Goal: Task Accomplishment & Management: Use online tool/utility

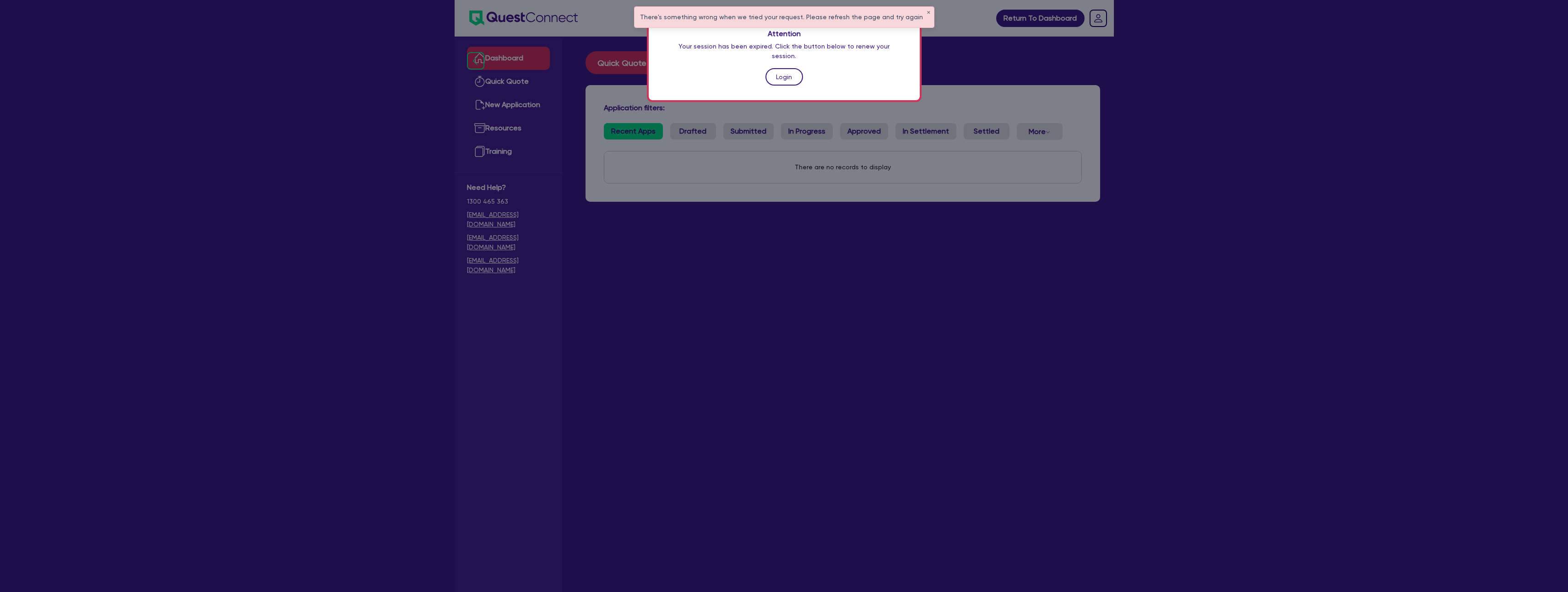
click at [789, 68] on link "Login" at bounding box center [784, 77] width 38 height 17
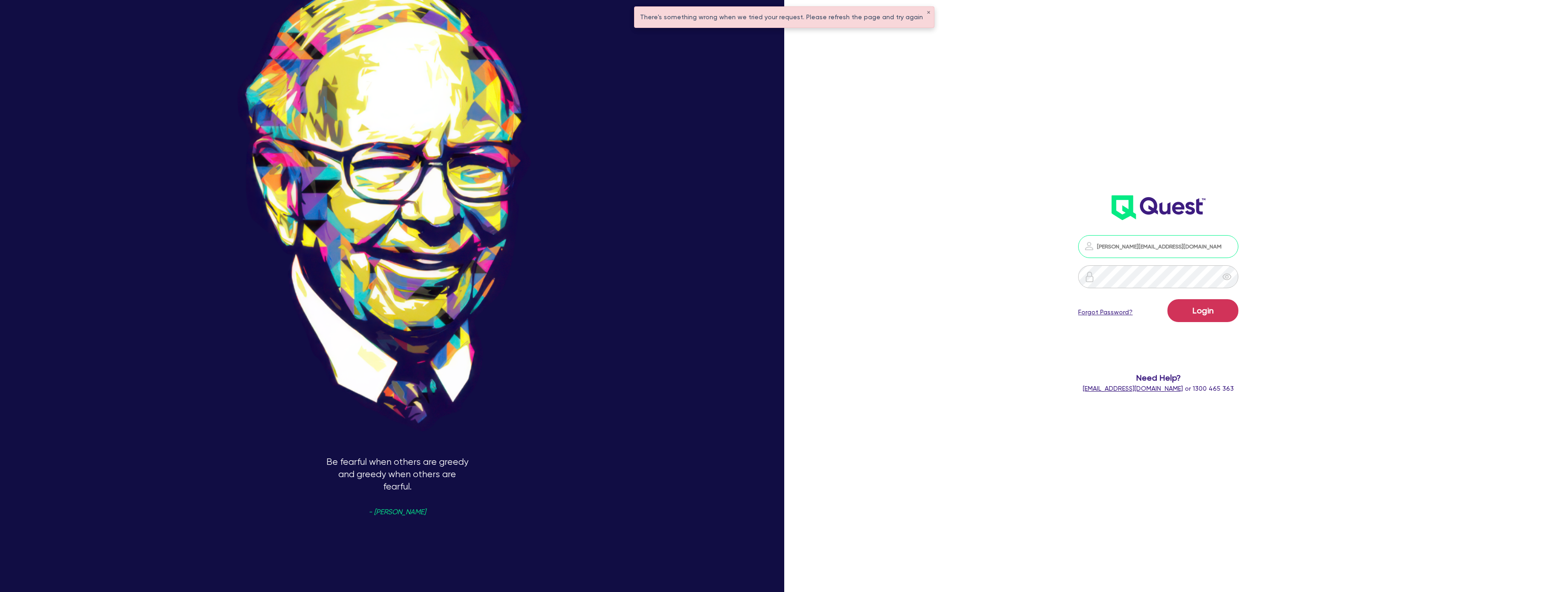
type input "[PERSON_NAME][EMAIL_ADDRESS][DOMAIN_NAME]"
click at [1167, 299] on button "Login" at bounding box center [1203, 311] width 71 height 23
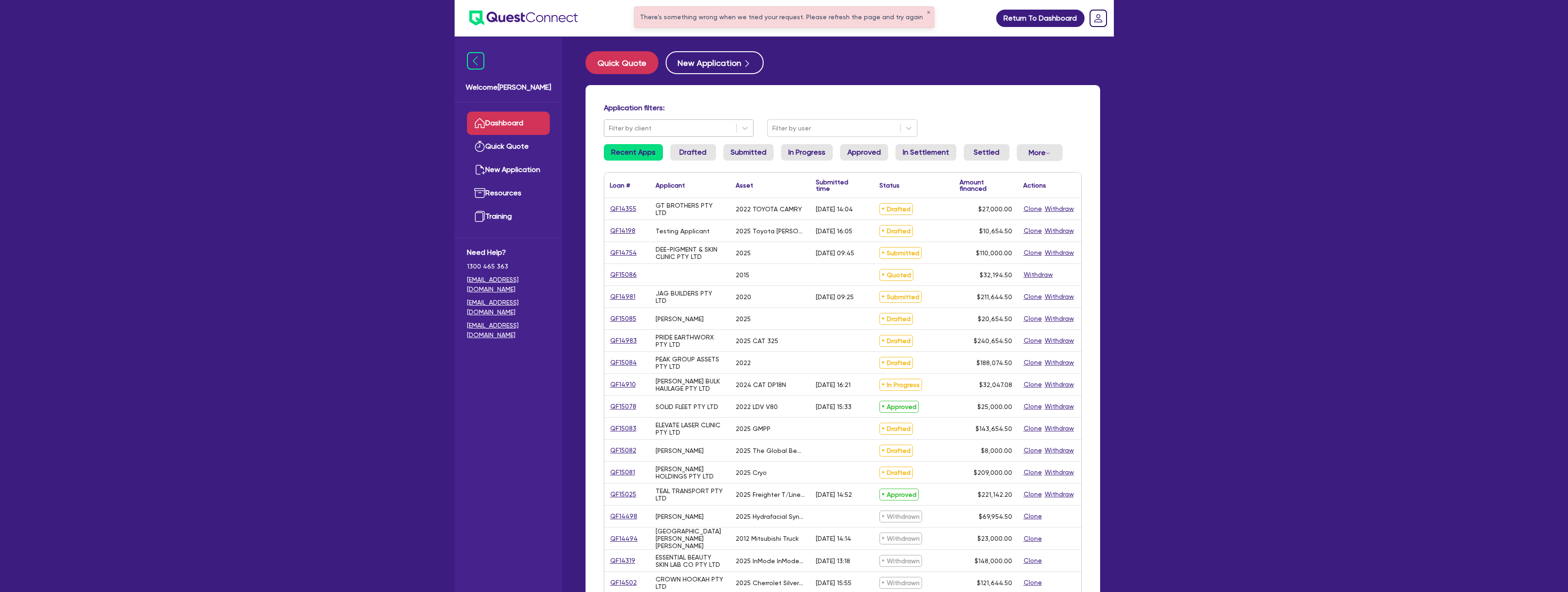
click at [668, 124] on div at bounding box center [670, 128] width 123 height 12
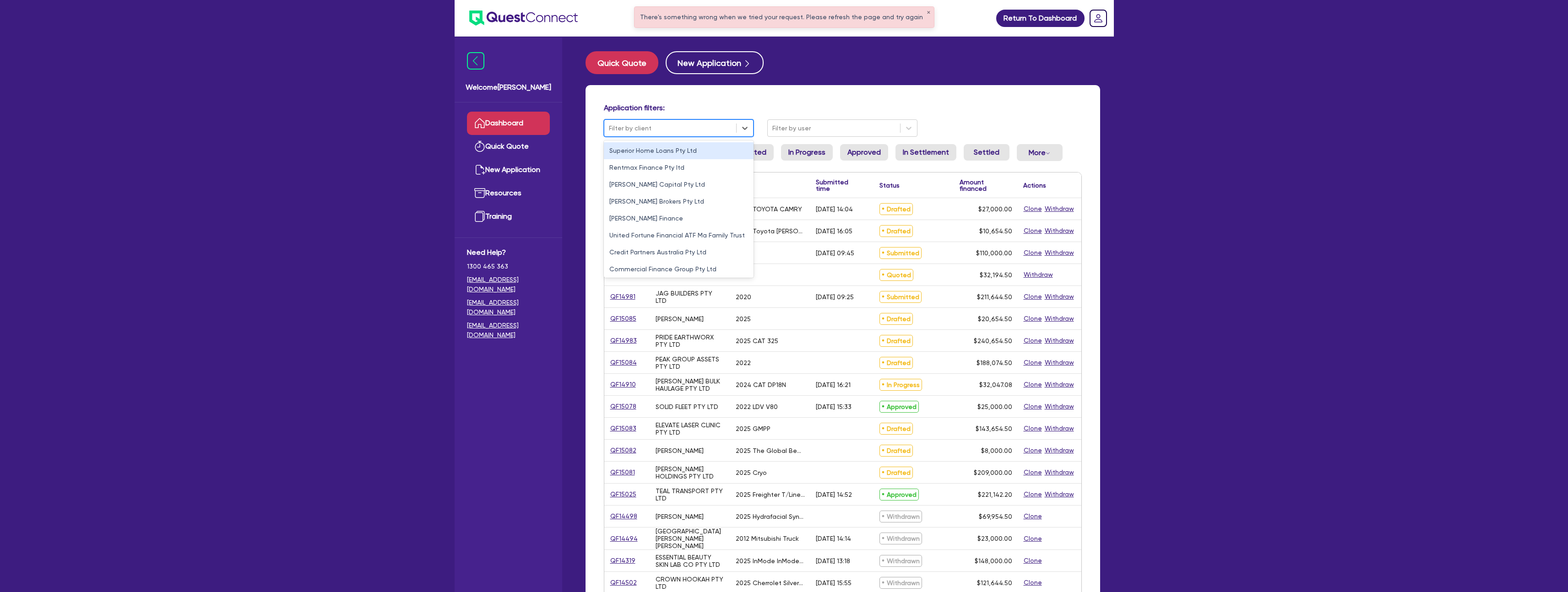
click at [378, 127] on div "There's something wrong when we tried your request. Please refresh the page and…" at bounding box center [784, 369] width 1568 height 737
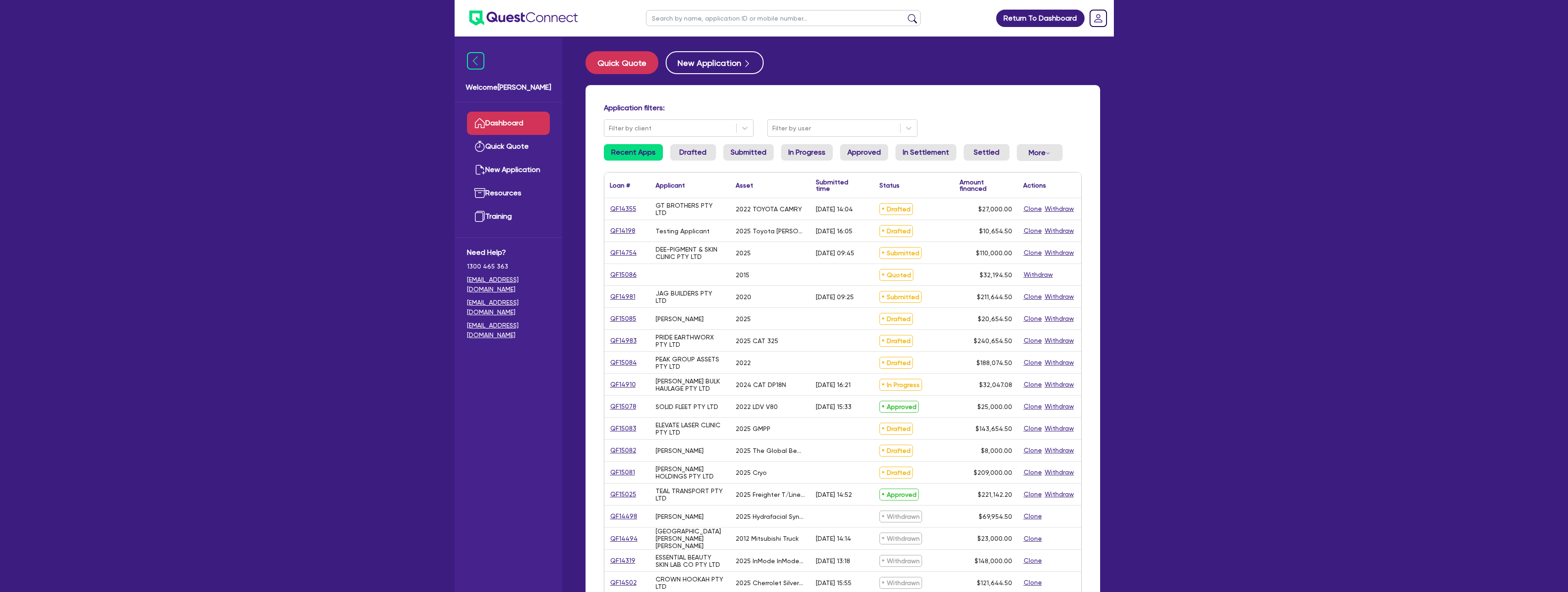
click at [1038, 55] on div "Quick Quote New Application" at bounding box center [843, 63] width 514 height 23
click at [837, 73] on div "Quick Quote New Application" at bounding box center [843, 63] width 514 height 23
click at [923, 13] on div "There's something wrong when we tried your request. Please refresh the page and…" at bounding box center [784, 16] width 300 height 20
click at [923, 12] on div "There's something wrong when we tried your request. Please refresh the page and…" at bounding box center [784, 16] width 300 height 20
drag, startPoint x: 921, startPoint y: 13, endPoint x: 914, endPoint y: 14, distance: 7.1
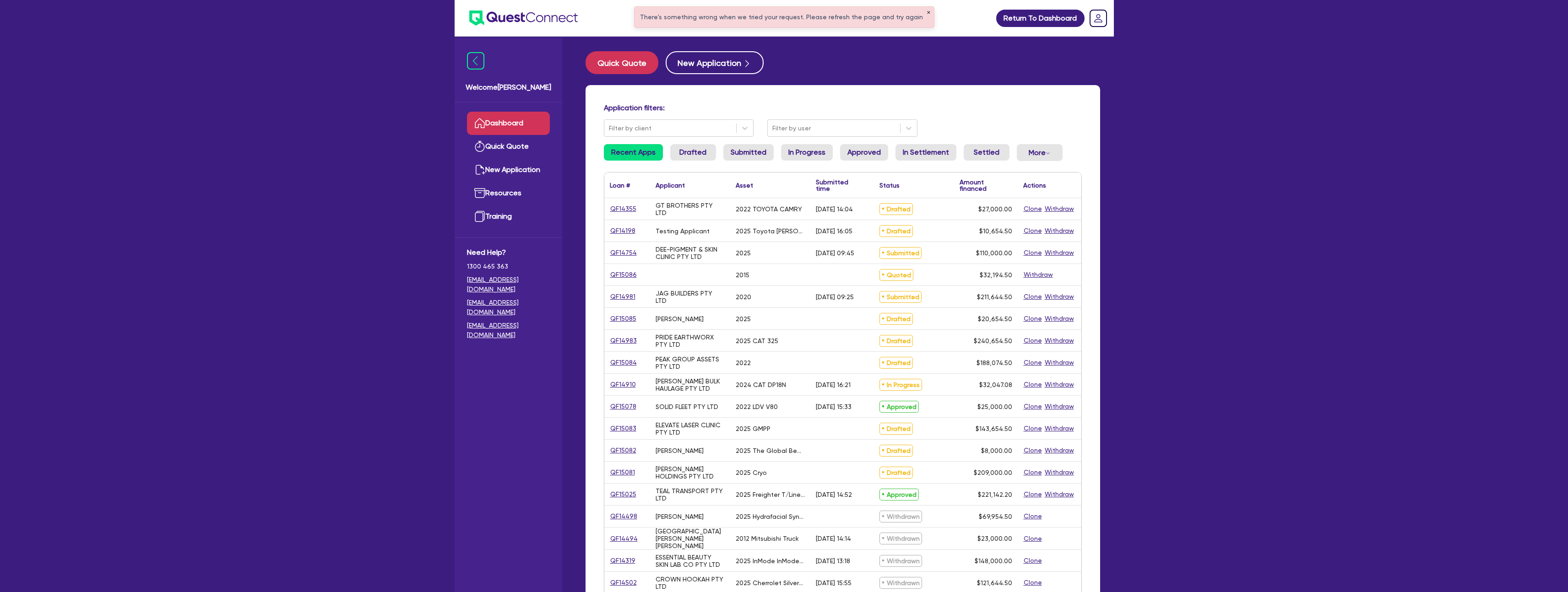
click at [927, 12] on button "✕" at bounding box center [928, 13] width 4 height 5
click at [830, 19] on input "text" at bounding box center [783, 17] width 274 height 16
type input "1"
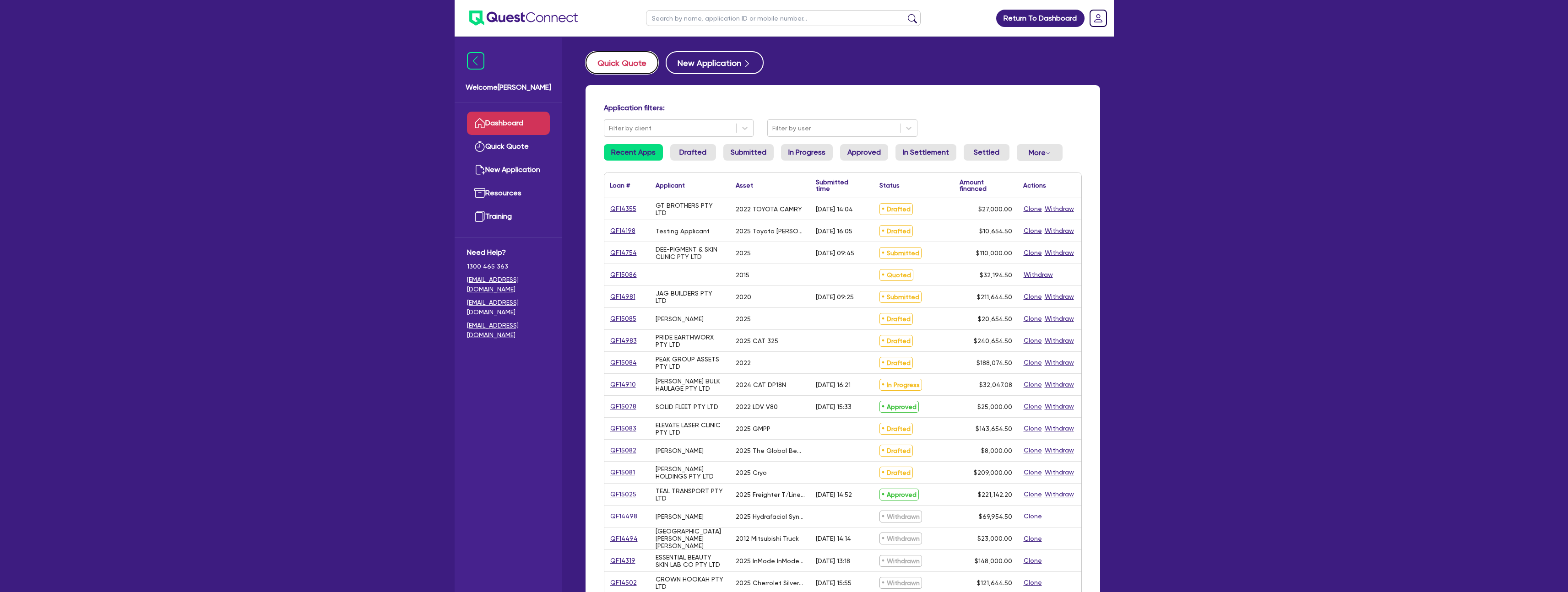
click at [616, 66] on button "Quick Quote" at bounding box center [622, 63] width 73 height 23
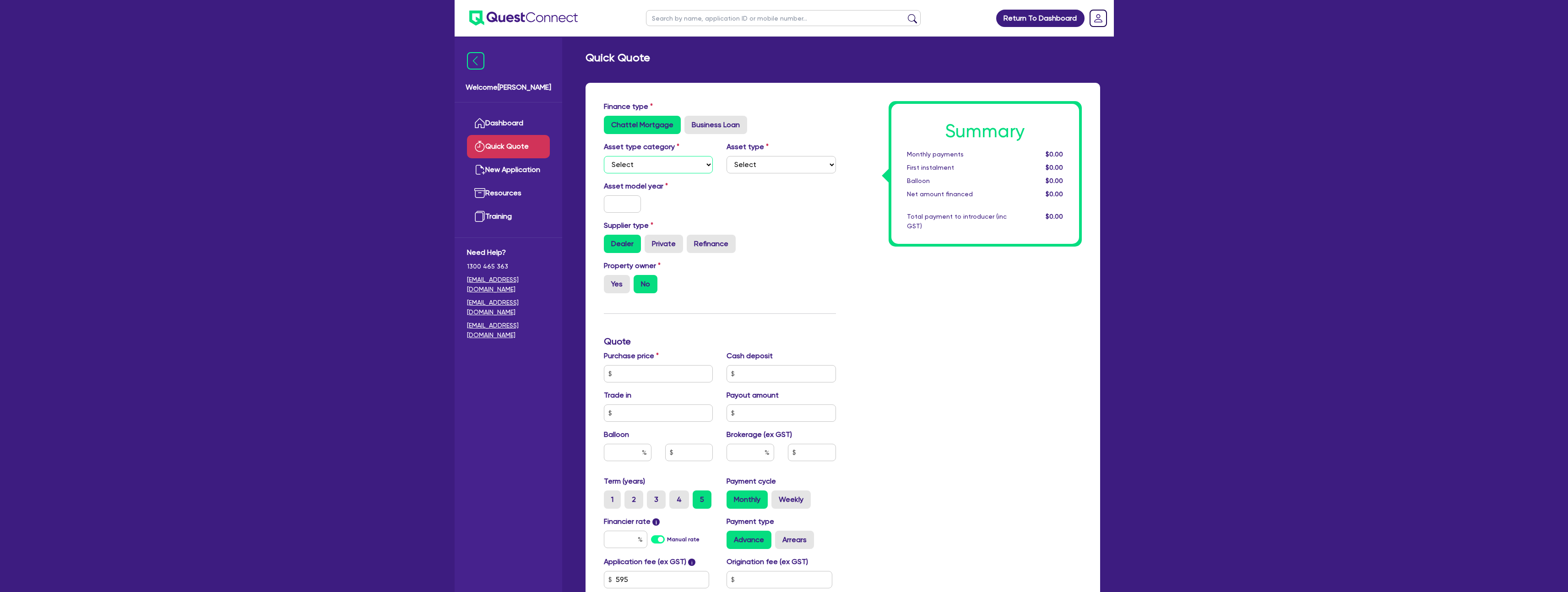
click at [654, 162] on select "Select Cars and light trucks Primary assets Secondary assets Tertiary assets" at bounding box center [659, 165] width 110 height 17
select select "PRIMARY_ASSETS"
click at [604, 156] on select "Select Cars and light trucks Primary assets Secondary assets Tertiary assets" at bounding box center [659, 165] width 110 height 17
click at [775, 170] on select "Select Heavy trucks over 4.5 tonne Trailers Bus and coaches Yellow goods and ex…" at bounding box center [781, 165] width 110 height 17
select select "TRAILERS"
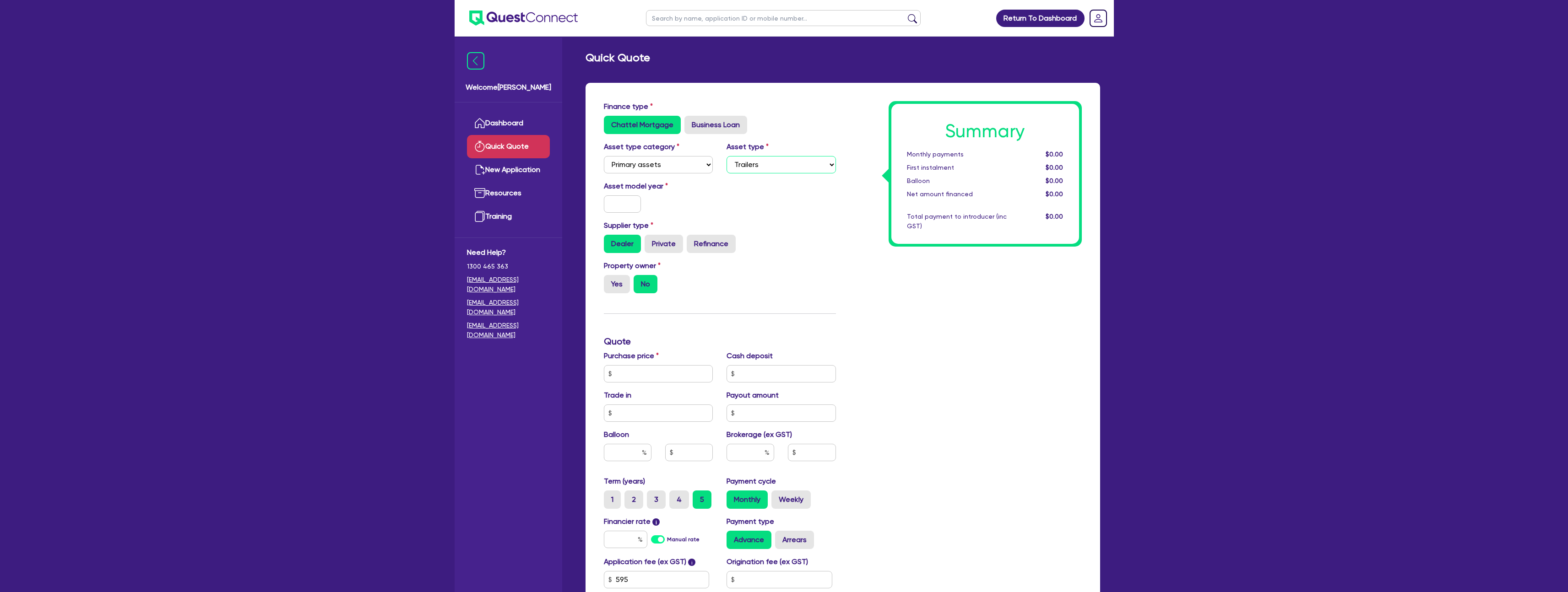
click at [726, 156] on select "Select Heavy trucks over 4.5 tonne Trailers Bus and coaches Yellow goods and ex…" at bounding box center [781, 165] width 110 height 17
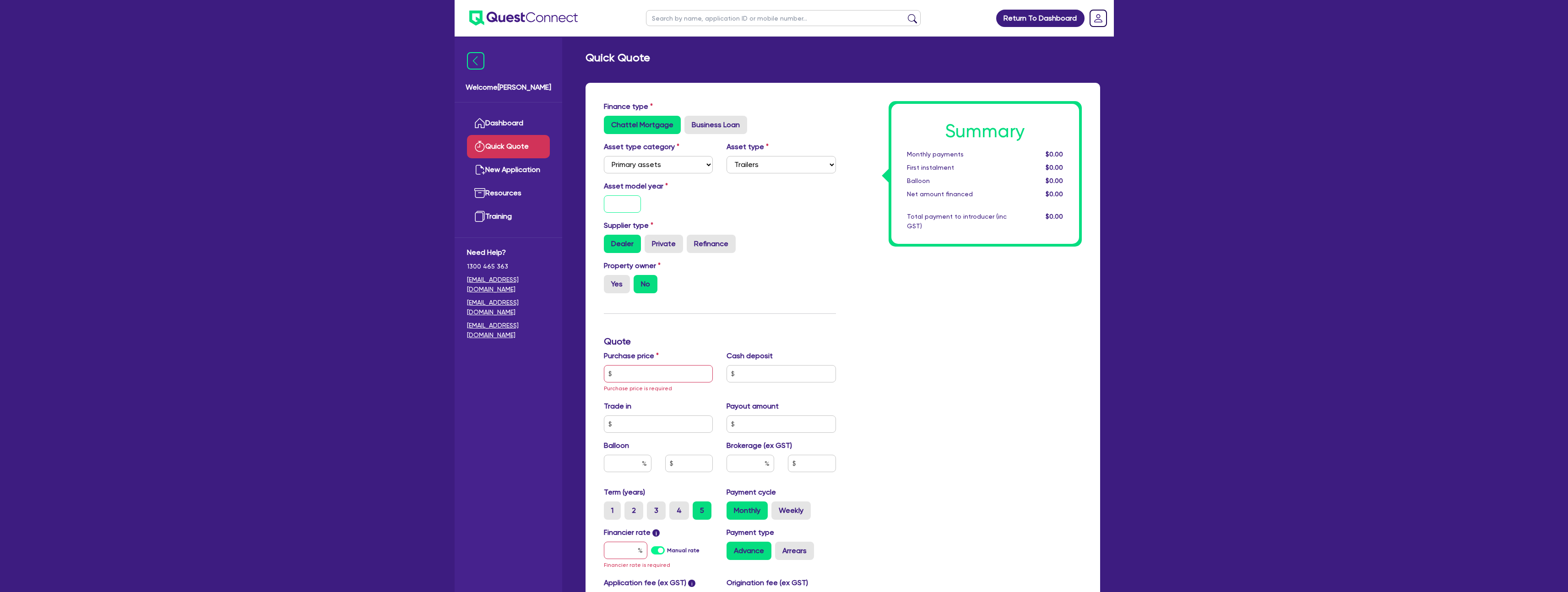
click at [637, 206] on input "text" at bounding box center [622, 204] width 38 height 17
type input "2020"
click at [630, 373] on input "text" at bounding box center [659, 373] width 110 height 17
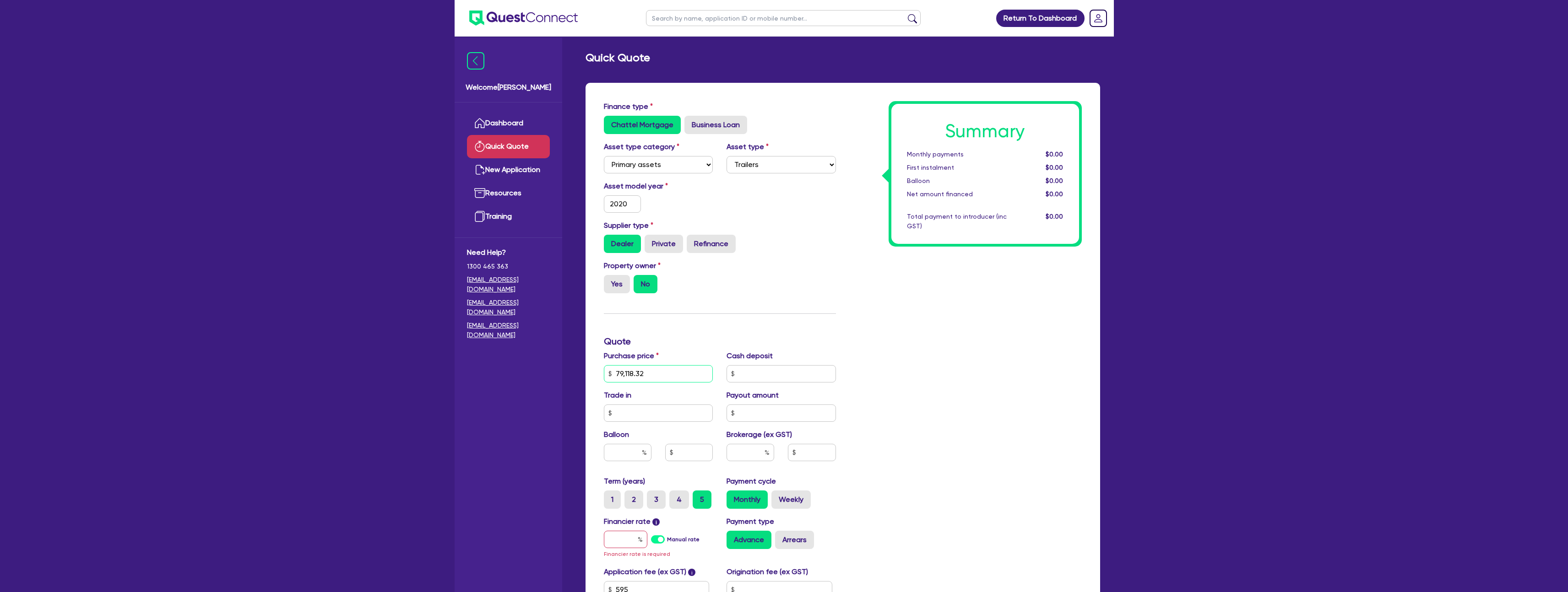
type input "79,118.32"
click at [618, 544] on input "text" at bounding box center [625, 539] width 43 height 17
click at [637, 544] on input "1" at bounding box center [625, 539] width 43 height 17
type input "12"
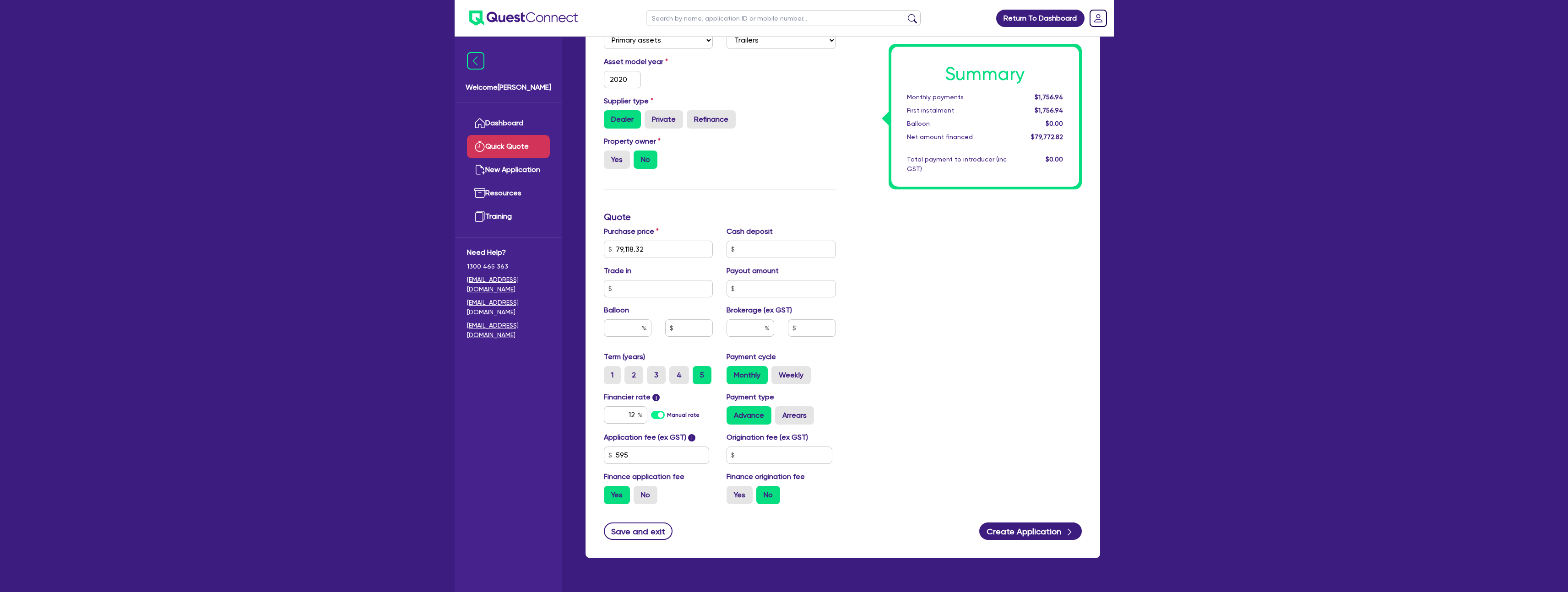
scroll to position [119, 0]
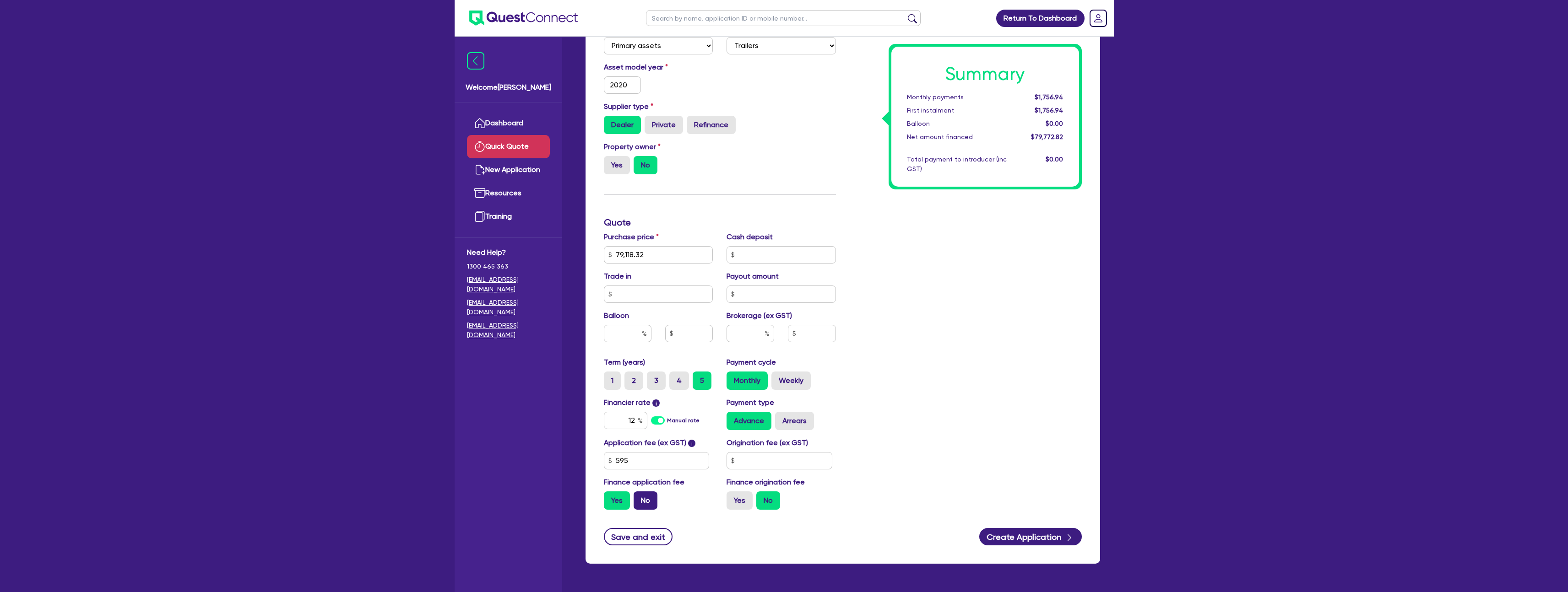
click at [647, 502] on label "No" at bounding box center [645, 500] width 24 height 18
click at [640, 498] on input "No" at bounding box center [637, 494] width 6 height 6
radio input "true"
drag, startPoint x: 635, startPoint y: 461, endPoint x: 568, endPoint y: 460, distance: 67.0
click at [568, 460] on div "Welcome [PERSON_NAME] Quick Quote New Application Ref Company Ref Salesperson R…" at bounding box center [784, 249] width 659 height 738
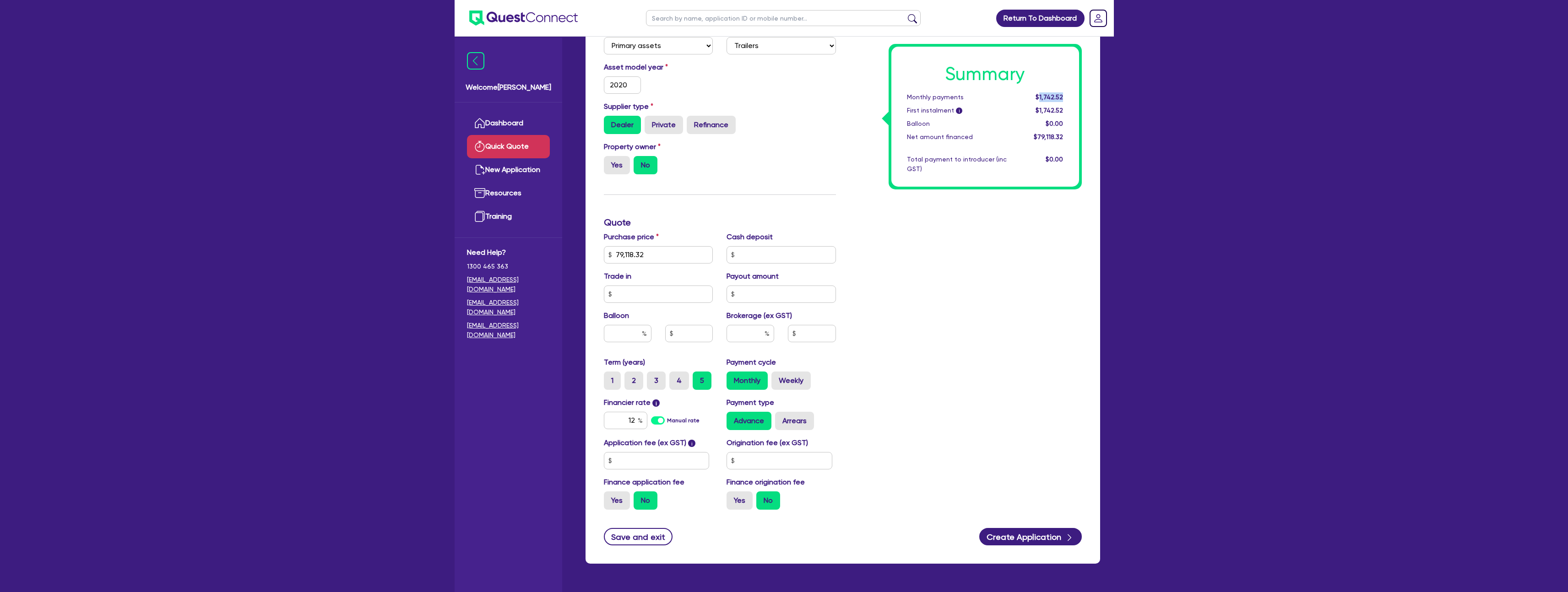
drag, startPoint x: 1040, startPoint y: 97, endPoint x: 1072, endPoint y: 96, distance: 32.0
click at [1072, 96] on div "Summary Monthly payments $1,742.52 First instalment i $1,742.52 Balloon $0.00 N…" at bounding box center [984, 116] width 188 height 140
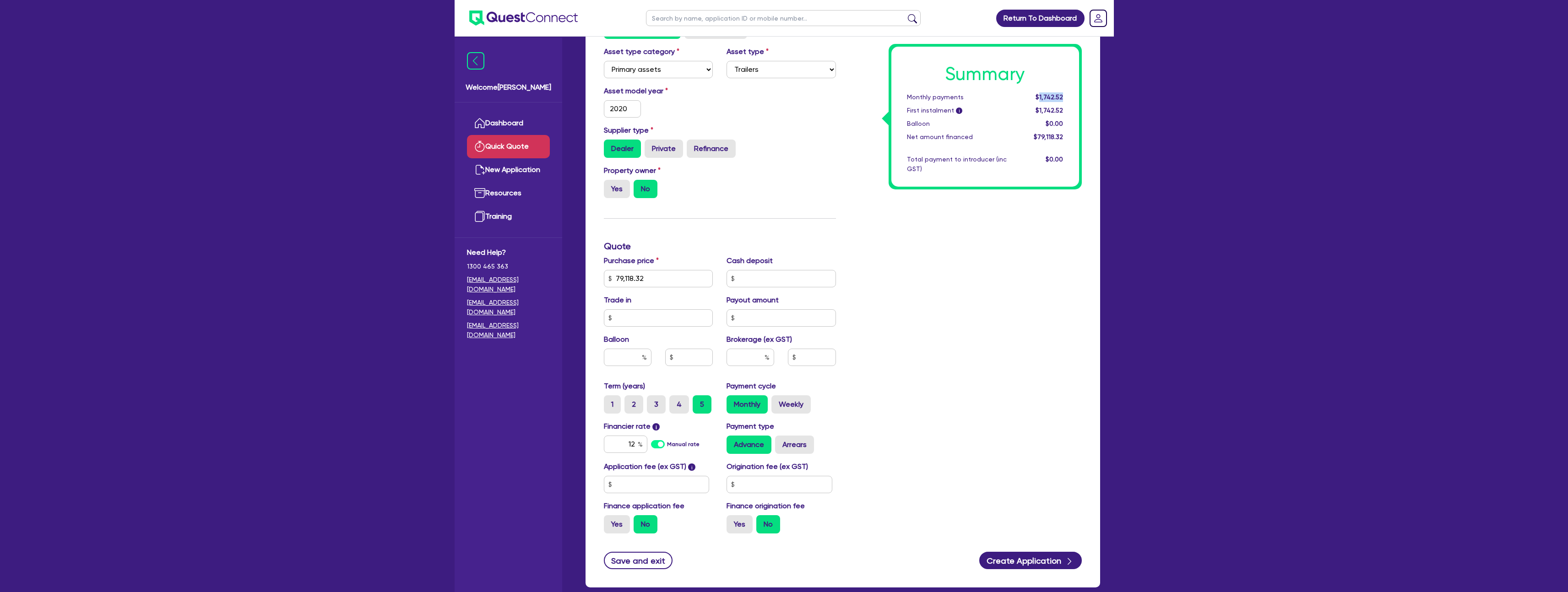
scroll to position [146, 0]
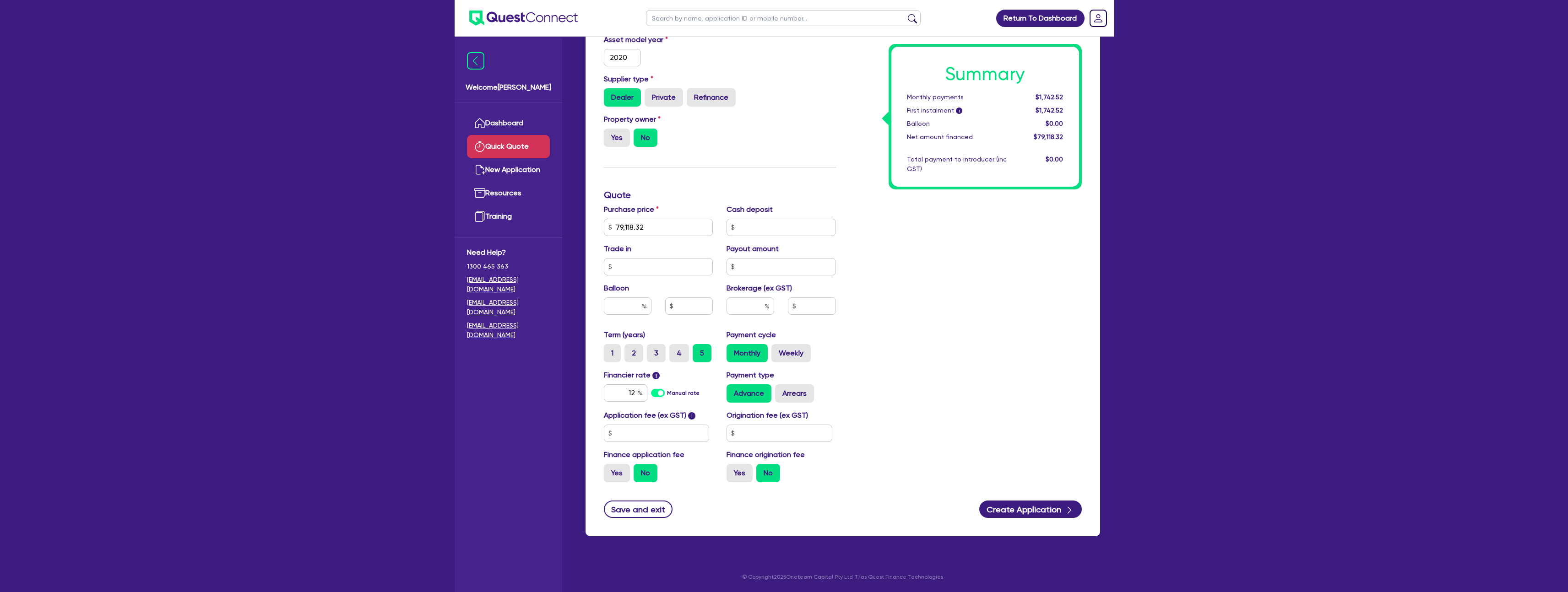
click at [327, 197] on div "Return To Dashboard Edit Profile Logout Welcome [PERSON_NAME] Quick Quote New A…" at bounding box center [784, 222] width 1568 height 738
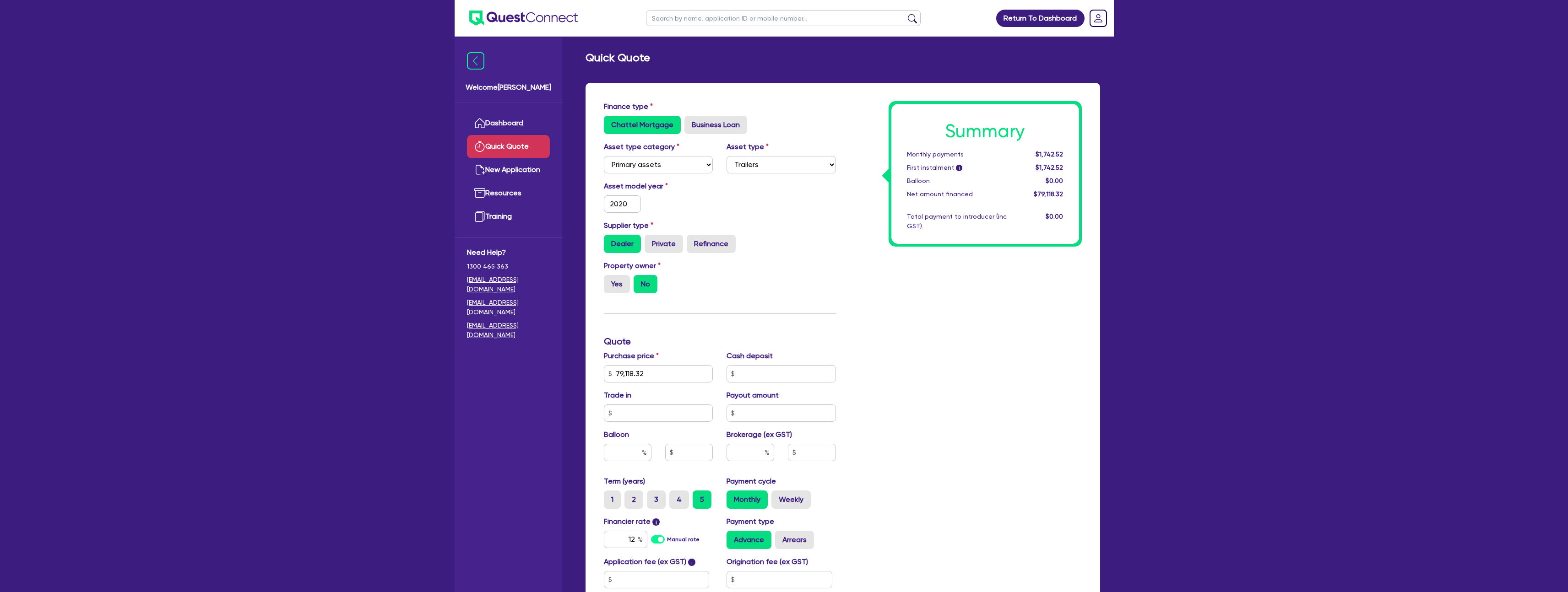
click at [319, 166] on div "Return To Dashboard Edit Profile Logout Welcome [PERSON_NAME] Quick Quote New A…" at bounding box center [784, 369] width 1568 height 738
click at [223, 138] on div "Return To Dashboard Edit Profile Logout Welcome [PERSON_NAME] Quick Quote New A…" at bounding box center [784, 369] width 1568 height 738
